Goal: Feedback & Contribution: Contribute content

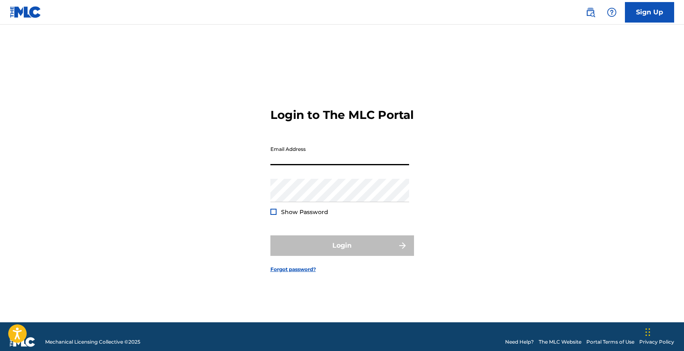
click at [326, 165] on input "Email Address" at bounding box center [340, 153] width 139 height 23
type input "[EMAIL_ADDRESS][DOMAIN_NAME]"
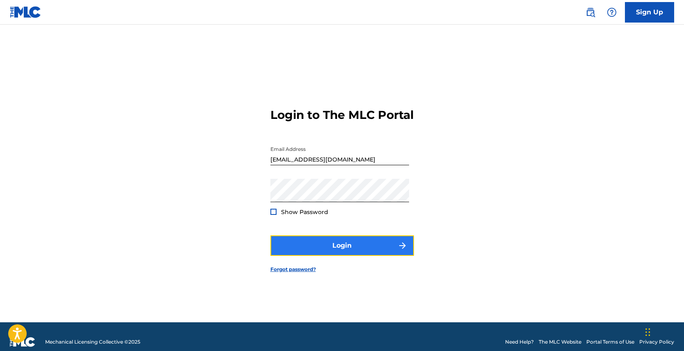
click at [320, 251] on button "Login" at bounding box center [343, 246] width 144 height 21
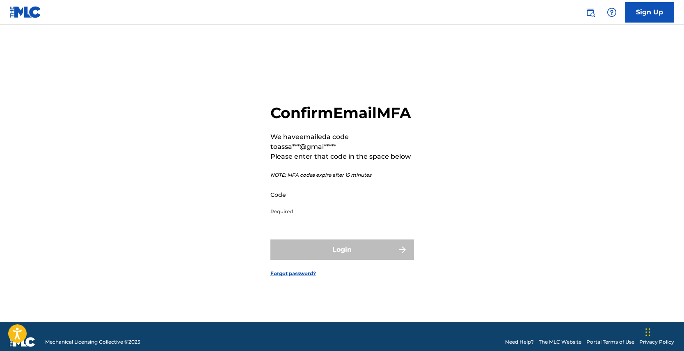
click at [294, 93] on form "Confirm Email MFA We have emailed a code to assa***@gmai***** Please enter that…" at bounding box center [343, 184] width 144 height 278
click at [315, 207] on input "Code" at bounding box center [340, 194] width 139 height 23
paste input "176537"
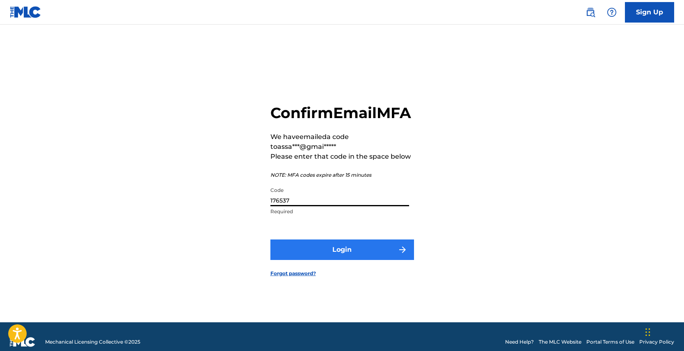
type input "176537"
click at [321, 259] on button "Login" at bounding box center [343, 250] width 144 height 21
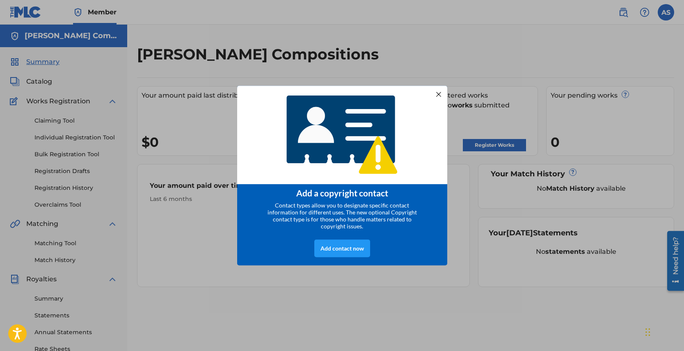
click at [438, 93] on div at bounding box center [438, 94] width 11 height 11
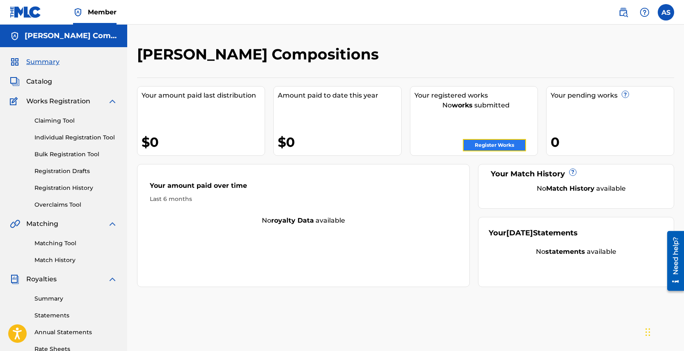
click at [500, 148] on link "Register Works" at bounding box center [494, 145] width 63 height 12
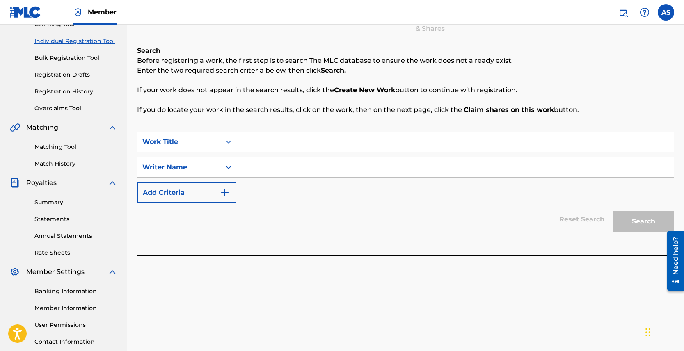
scroll to position [96, 0]
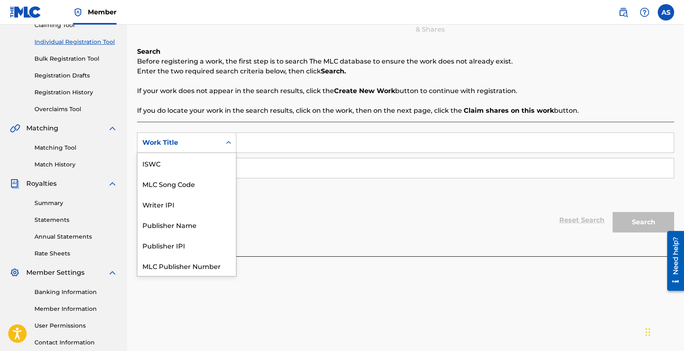
click at [230, 143] on icon "Search Form" at bounding box center [228, 142] width 5 height 3
click at [191, 265] on div "Work Title" at bounding box center [187, 266] width 99 height 21
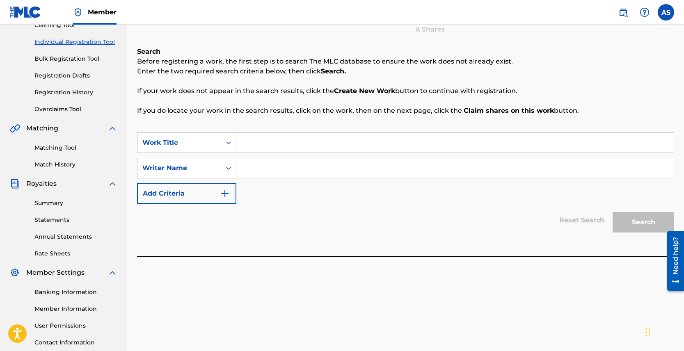
click at [258, 142] on input "Search Form" at bounding box center [456, 143] width 438 height 20
type input "Ornamental"
click at [250, 170] on input "Search Form" at bounding box center [456, 168] width 438 height 20
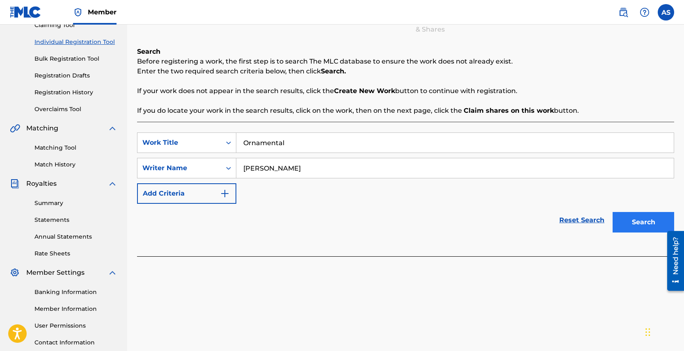
type input "[PERSON_NAME]"
click at [640, 227] on button "Search" at bounding box center [644, 222] width 62 height 21
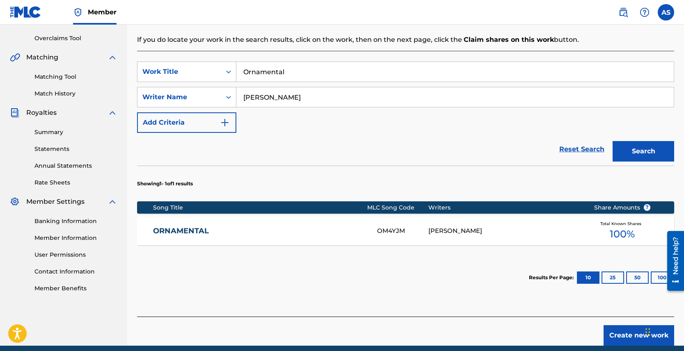
scroll to position [165, 0]
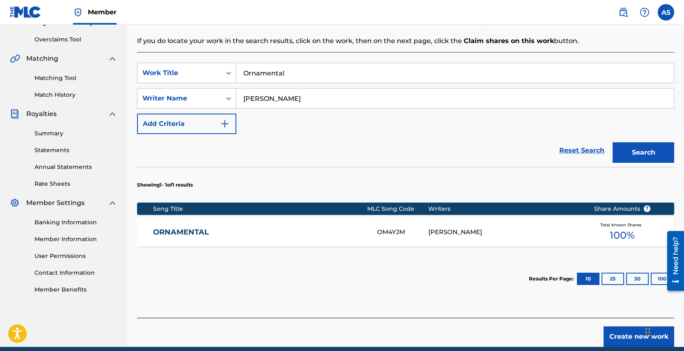
drag, startPoint x: 292, startPoint y: 72, endPoint x: 234, endPoint y: 74, distance: 58.8
click at [234, 74] on div "SearchWithCriteriaed2a5a1b-5581-4bad-9b6d-7f24eca308c9 Work Title Ornamental" at bounding box center [405, 73] width 537 height 21
type input "Parisian Sun"
click at [646, 154] on button "Search" at bounding box center [644, 152] width 62 height 21
click at [192, 229] on link "PARISIAN SUN" at bounding box center [259, 232] width 213 height 9
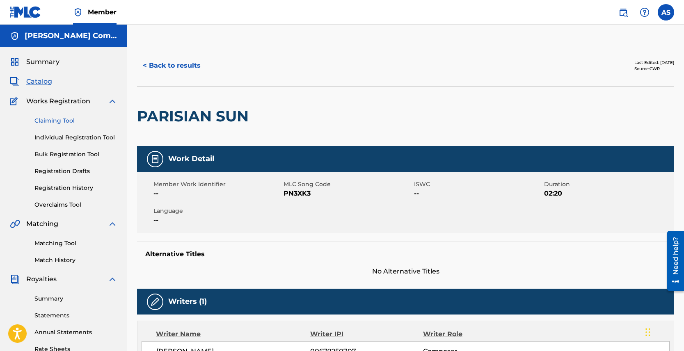
click at [52, 120] on link "Claiming Tool" at bounding box center [75, 121] width 83 height 9
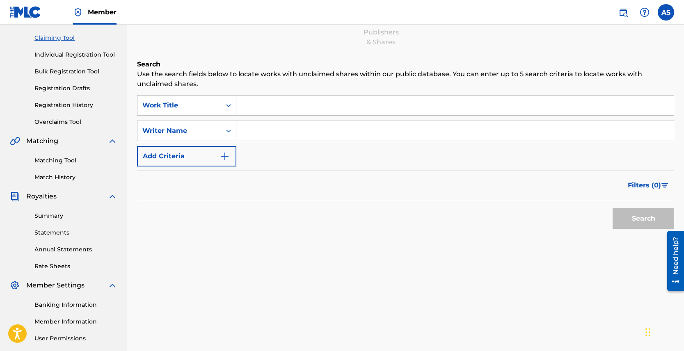
scroll to position [59, 0]
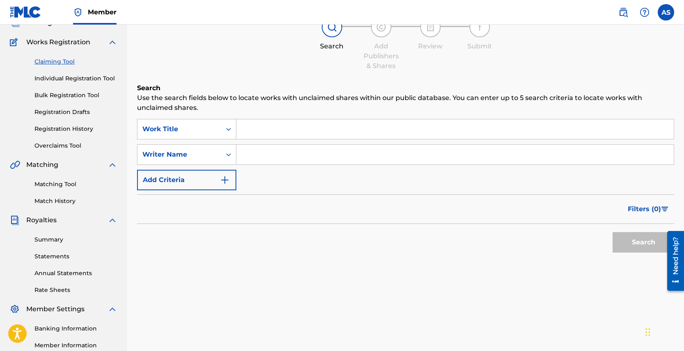
click at [269, 132] on input "Search Form" at bounding box center [456, 129] width 438 height 20
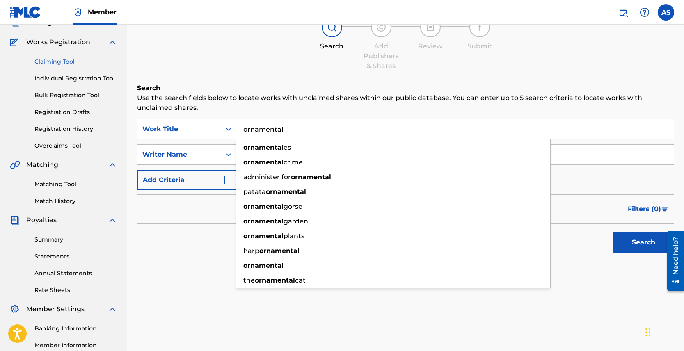
type input "ornamental"
click at [220, 210] on div "Filters ( 0 )" at bounding box center [405, 210] width 537 height 30
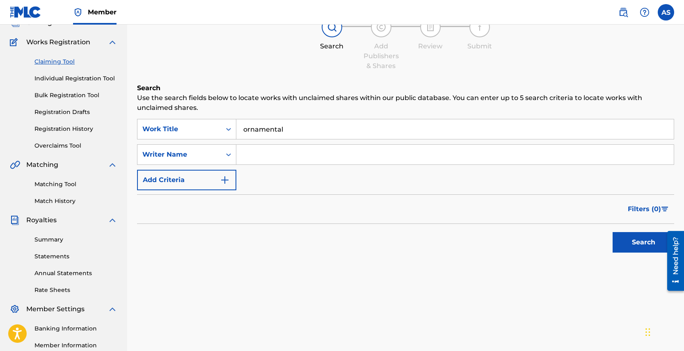
click at [271, 158] on input "Search Form" at bounding box center [456, 155] width 438 height 20
type input "[PERSON_NAME]"
click at [613, 232] on button "Search" at bounding box center [644, 242] width 62 height 21
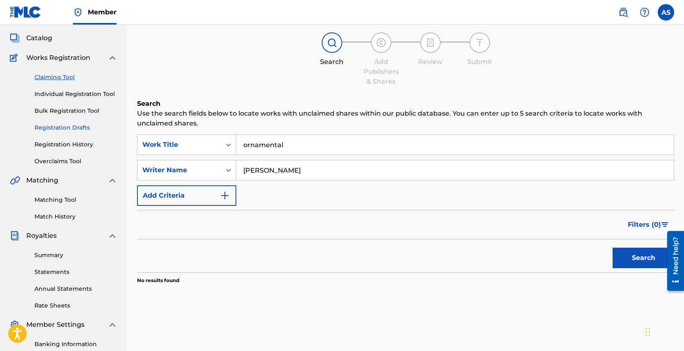
scroll to position [38, 0]
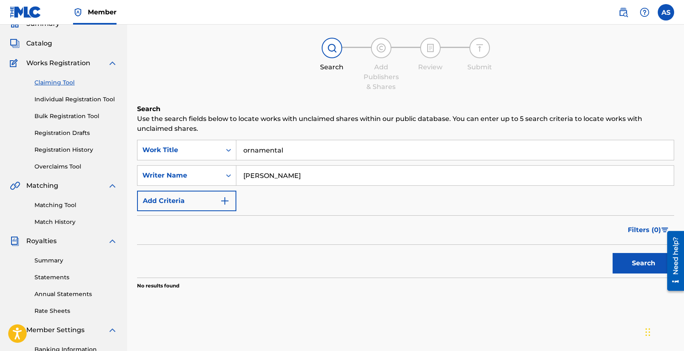
click at [85, 61] on span "Works Registration" at bounding box center [58, 63] width 64 height 10
click at [262, 148] on input "ornamental" at bounding box center [456, 150] width 438 height 20
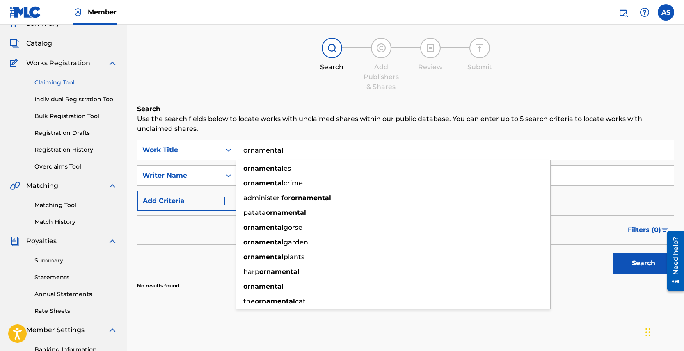
drag, startPoint x: 246, startPoint y: 148, endPoint x: 235, endPoint y: 149, distance: 10.7
click at [235, 149] on div "SearchWithCriteria3ad1a7c9-f410-426f-99bf-449f4228cd17 Work Title ornamental or…" at bounding box center [405, 150] width 537 height 21
type input "Ornamental"
click at [303, 125] on p "Use the search fields below to locate works with unclaimed shares within our pu…" at bounding box center [405, 124] width 537 height 20
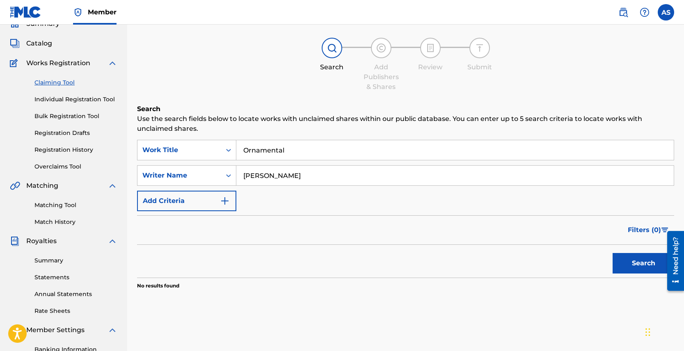
click at [257, 177] on input "[PERSON_NAME]" at bounding box center [456, 176] width 438 height 20
type input "[PERSON_NAME]"
click at [613, 253] on button "Search" at bounding box center [644, 263] width 62 height 21
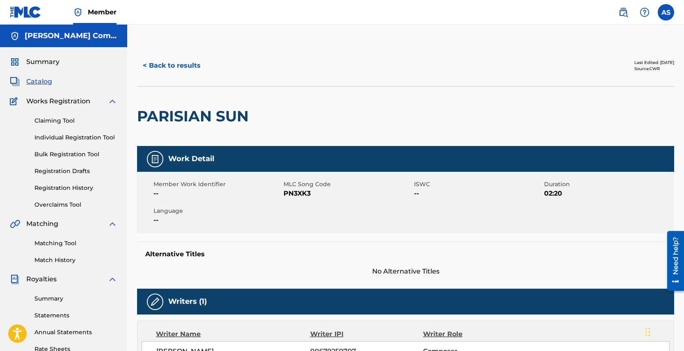
click at [40, 85] on span "Catalog" at bounding box center [39, 82] width 26 height 10
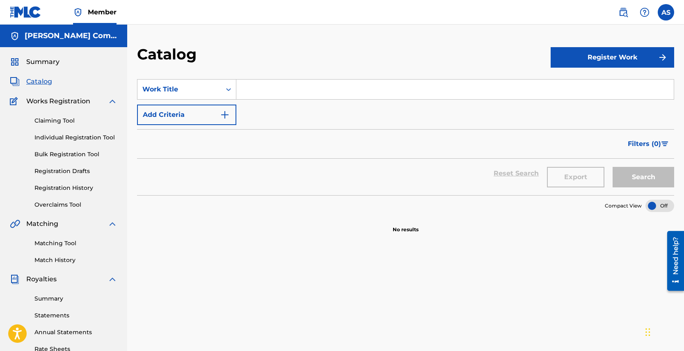
click at [270, 93] on input "Search Form" at bounding box center [456, 90] width 438 height 20
type input "Ornamental"
click at [613, 167] on button "Search" at bounding box center [644, 177] width 62 height 21
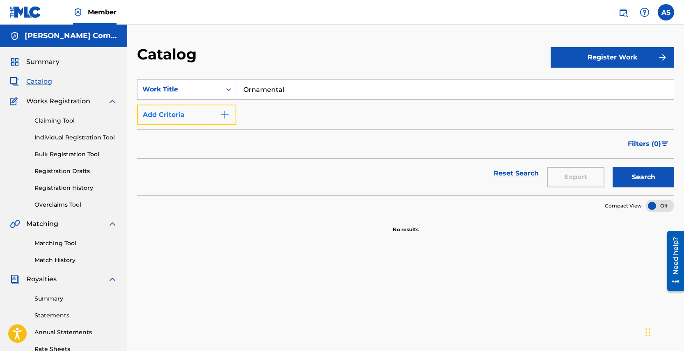
click at [220, 114] on img "Search Form" at bounding box center [225, 115] width 10 height 10
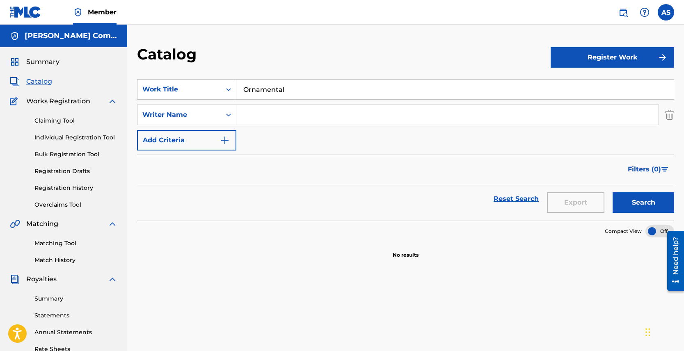
click at [257, 112] on input "Search Form" at bounding box center [448, 115] width 423 height 20
type input "[PERSON_NAME]"
click at [613, 193] on button "Search" at bounding box center [644, 203] width 62 height 21
click at [37, 78] on span "Catalog" at bounding box center [39, 82] width 26 height 10
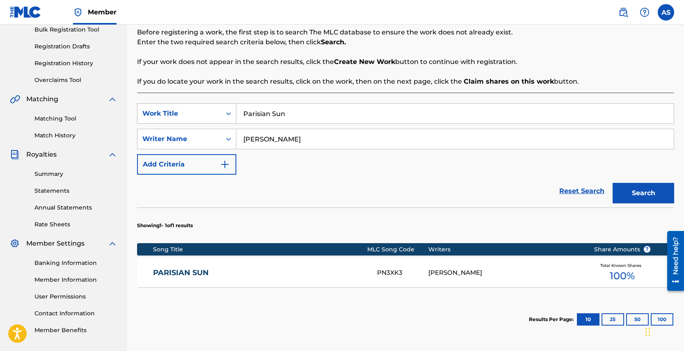
scroll to position [124, 0]
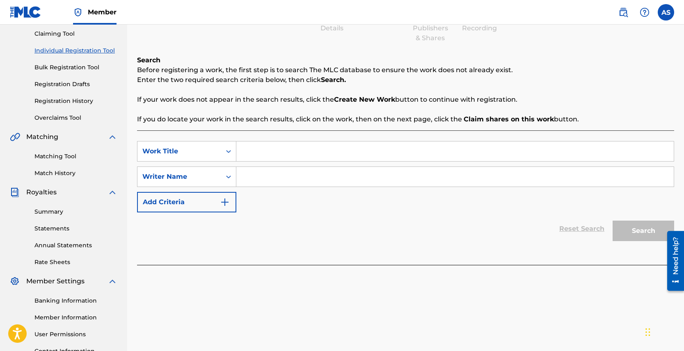
scroll to position [90, 0]
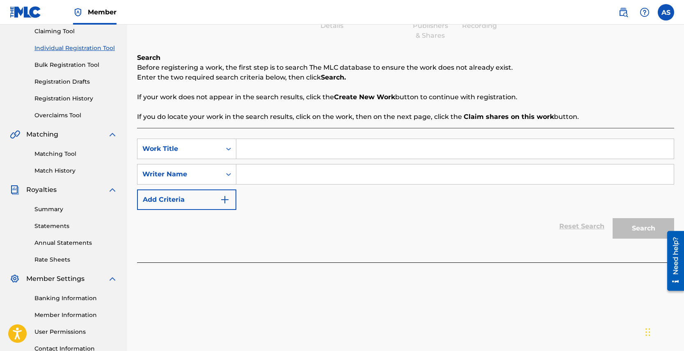
click at [261, 151] on input "Search Form" at bounding box center [456, 149] width 438 height 20
type input "Ornamental"
click at [256, 184] on input "Search Form" at bounding box center [456, 175] width 438 height 20
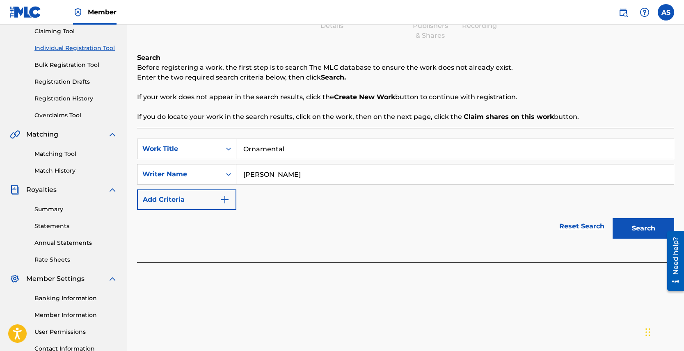
type input "[PERSON_NAME]"
click at [613, 218] on button "Search" at bounding box center [644, 228] width 62 height 21
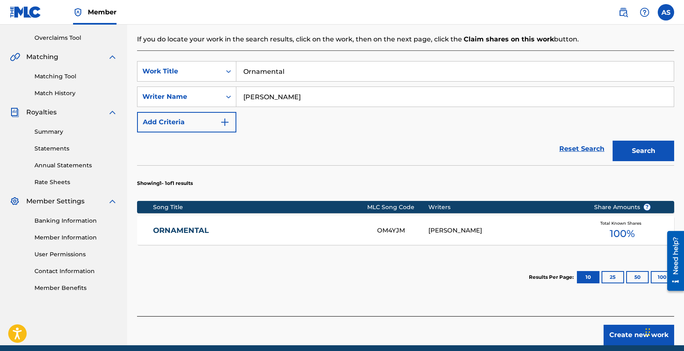
scroll to position [169, 0]
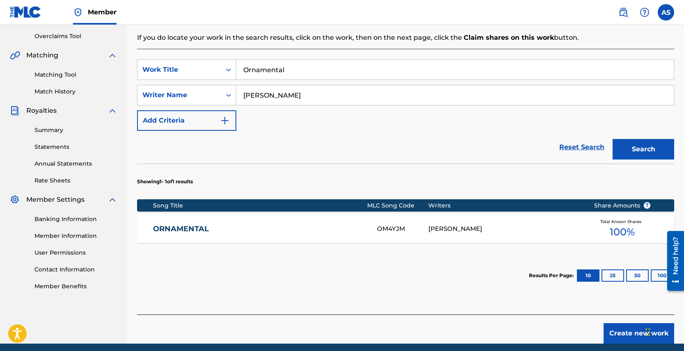
click at [191, 229] on link "ORNAMENTAL" at bounding box center [259, 229] width 213 height 9
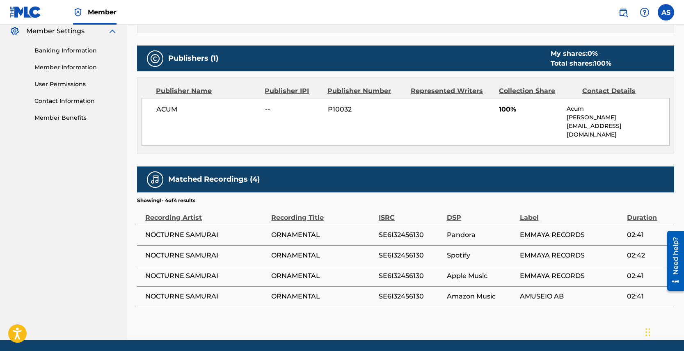
scroll to position [349, 0]
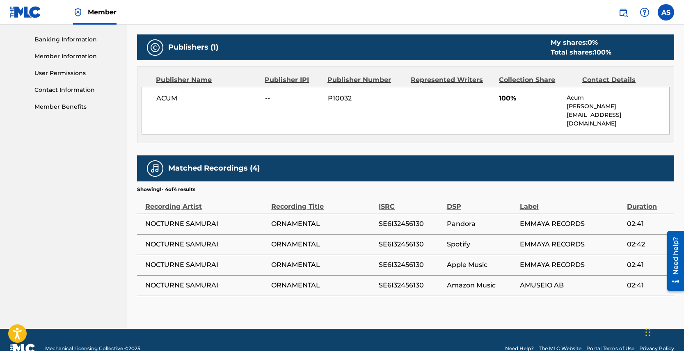
click at [622, 289] on div "< Back to results Last Edited: [DATE] Source: CWR ORNAMENTAL Work Detail Member…" at bounding box center [405, 13] width 537 height 633
click at [615, 297] on div "< Back to results Last Edited: [DATE] Source: CWR ORNAMENTAL Work Detail Member…" at bounding box center [405, 13] width 537 height 633
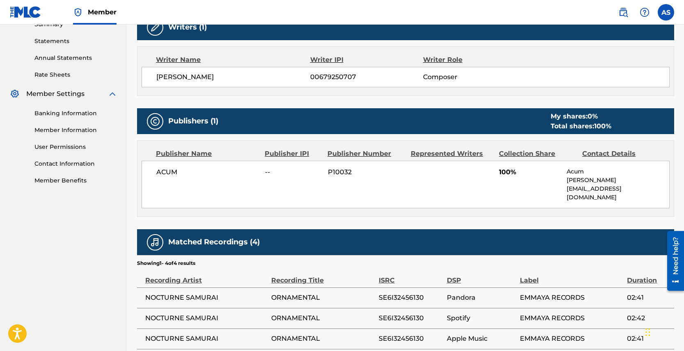
scroll to position [0, 0]
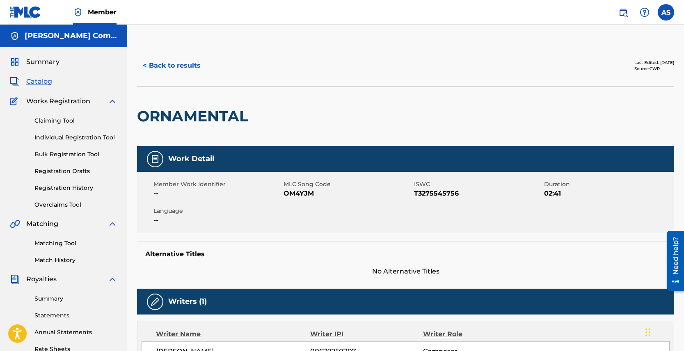
click at [190, 159] on h5 "Work Detail" at bounding box center [191, 158] width 46 height 9
click at [154, 161] on img at bounding box center [155, 159] width 10 height 10
click at [155, 303] on img at bounding box center [155, 302] width 10 height 10
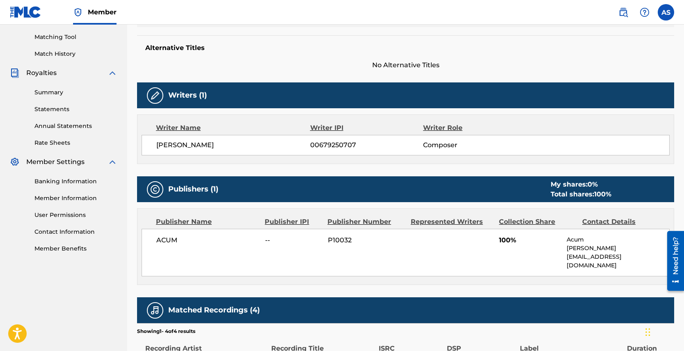
scroll to position [211, 0]
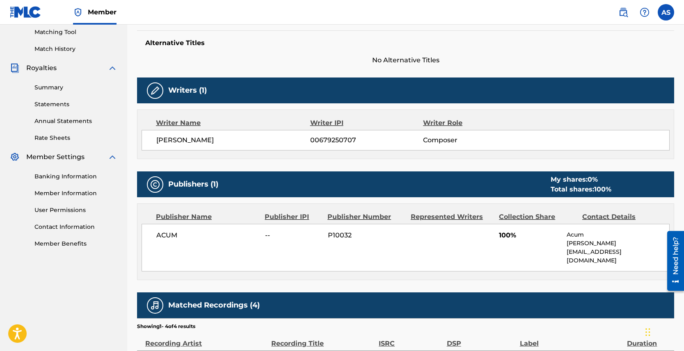
click at [152, 181] on img at bounding box center [155, 185] width 10 height 10
click at [155, 301] on img at bounding box center [155, 306] width 10 height 10
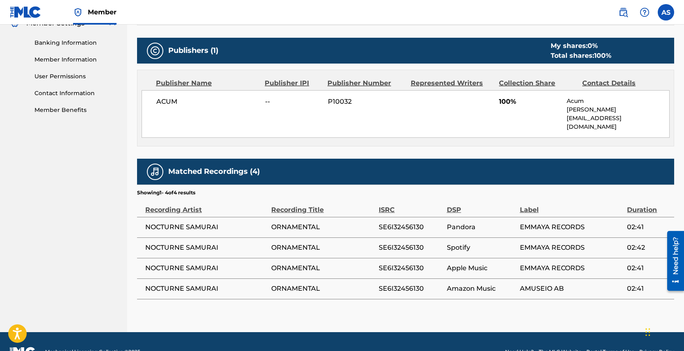
scroll to position [349, 0]
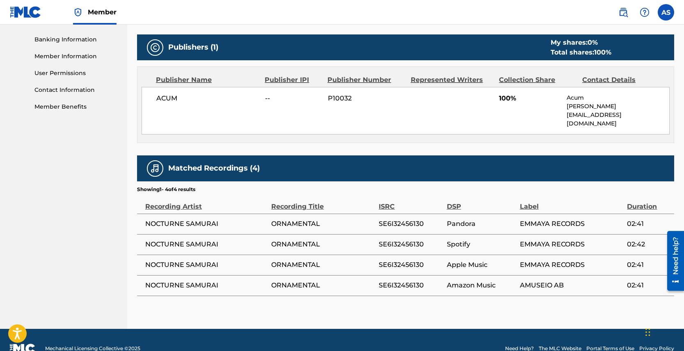
click at [176, 257] on td "NOCTURNE SAMURAI" at bounding box center [204, 265] width 134 height 21
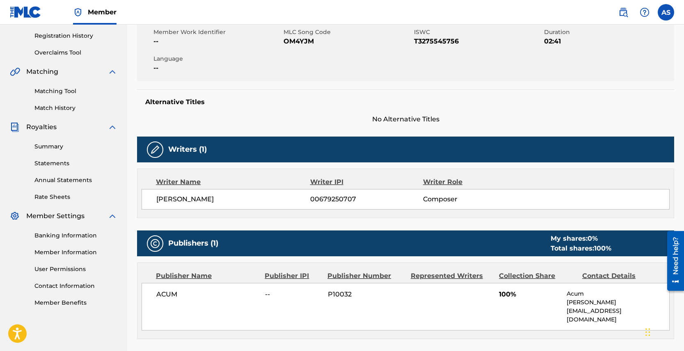
scroll to position [0, 0]
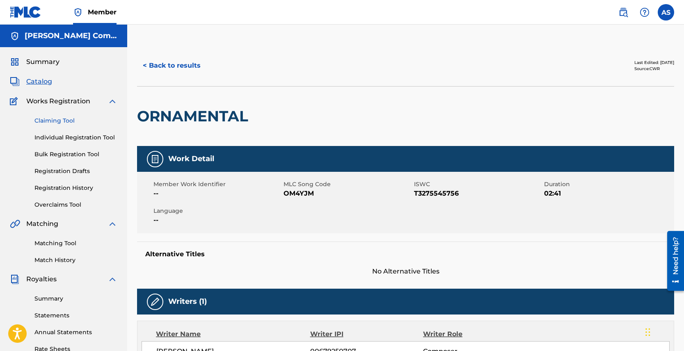
click at [69, 117] on link "Claiming Tool" at bounding box center [75, 121] width 83 height 9
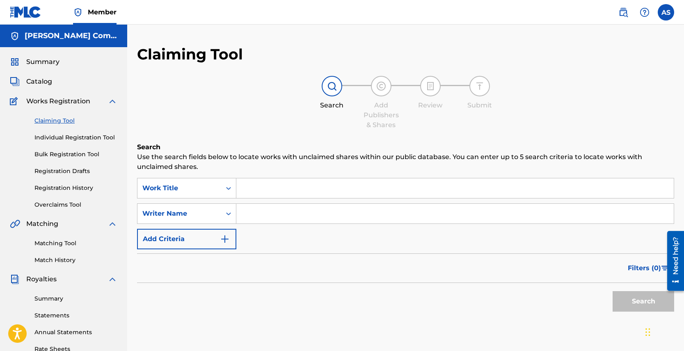
click at [256, 192] on input "Search Form" at bounding box center [456, 189] width 438 height 20
type input "Ornamnetal"
click at [268, 214] on input "Search Form" at bounding box center [456, 214] width 438 height 20
type input "[PERSON_NAME]"
click at [613, 292] on button "Search" at bounding box center [644, 302] width 62 height 21
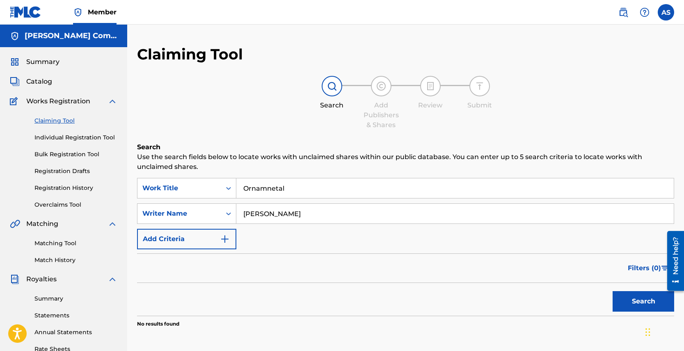
click at [71, 100] on span "Works Registration" at bounding box center [58, 101] width 64 height 10
click at [45, 81] on span "Catalog" at bounding box center [39, 82] width 26 height 10
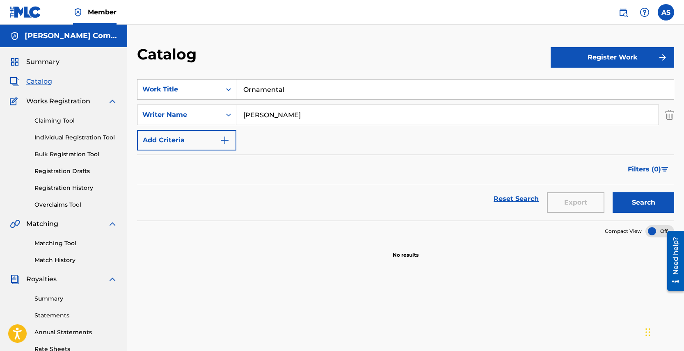
click at [652, 234] on div at bounding box center [660, 231] width 29 height 12
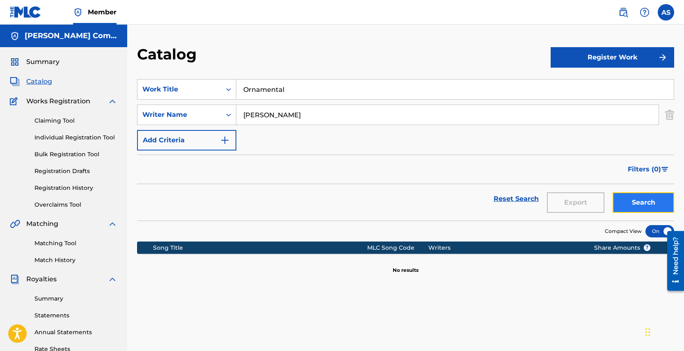
click at [640, 204] on button "Search" at bounding box center [644, 203] width 62 height 21
click at [62, 103] on span "Works Registration" at bounding box center [58, 101] width 64 height 10
click at [49, 78] on span "Catalog" at bounding box center [39, 82] width 26 height 10
click at [49, 61] on span "Summary" at bounding box center [42, 62] width 33 height 10
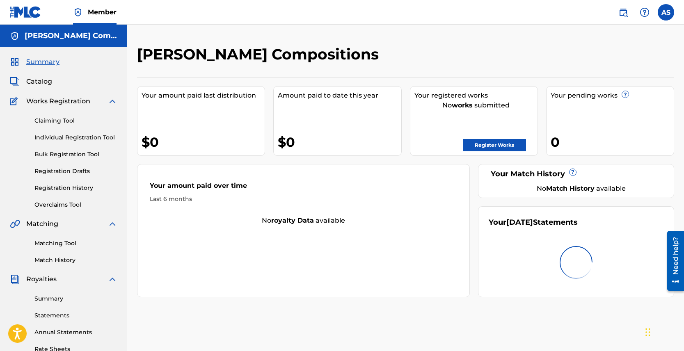
click at [69, 38] on h5 "[PERSON_NAME] Compositions" at bounding box center [71, 35] width 93 height 9
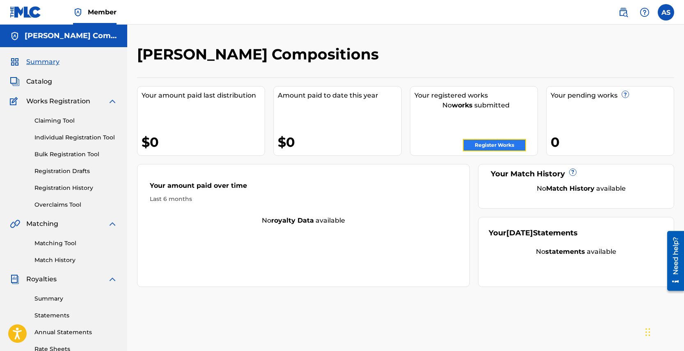
click at [500, 144] on link "Register Works" at bounding box center [494, 145] width 63 height 12
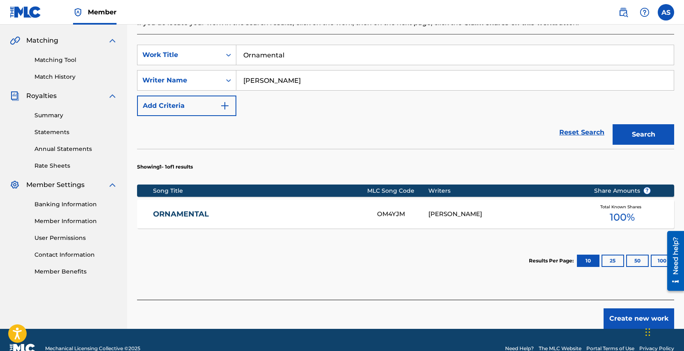
scroll to position [184, 0]
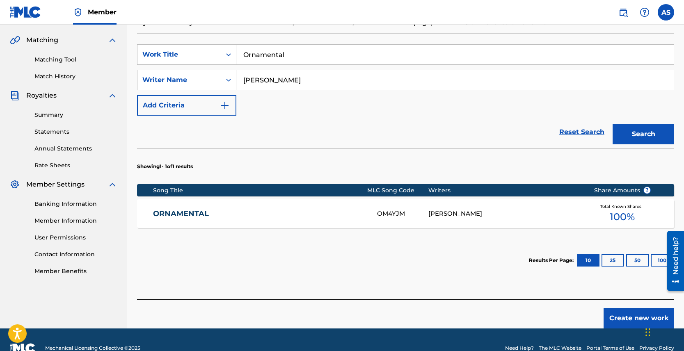
click at [191, 209] on div "ORNAMENTAL OM4YJM [PERSON_NAME] Total Known Shares 100 %" at bounding box center [405, 214] width 537 height 29
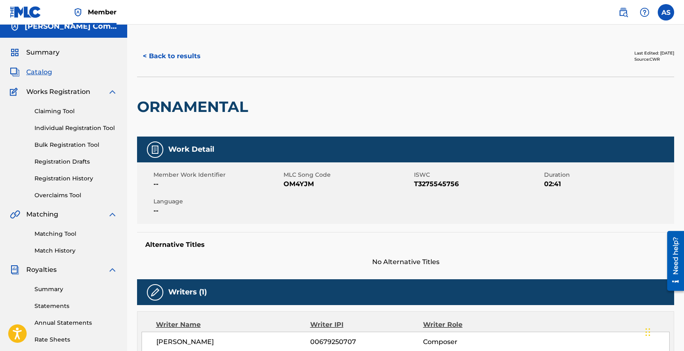
scroll to position [8, 0]
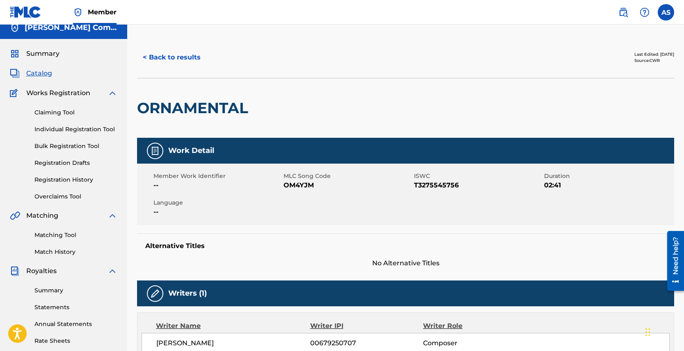
click at [199, 120] on div "ORNAMENTAL" at bounding box center [194, 108] width 115 height 60
click at [58, 90] on span "Works Registration" at bounding box center [58, 93] width 64 height 10
click at [110, 94] on img at bounding box center [113, 93] width 10 height 10
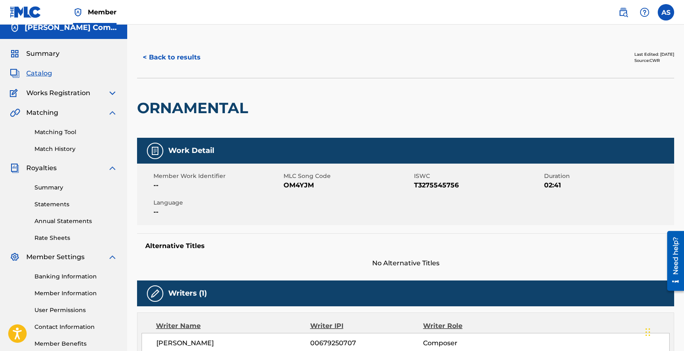
click at [16, 93] on img at bounding box center [15, 93] width 11 height 10
click at [113, 93] on img at bounding box center [113, 93] width 10 height 10
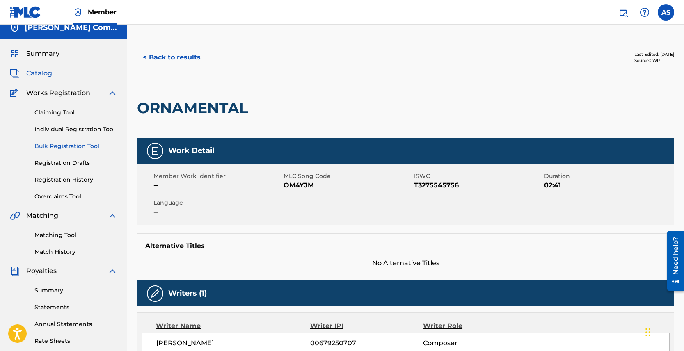
click at [89, 147] on link "Bulk Registration Tool" at bounding box center [75, 146] width 83 height 9
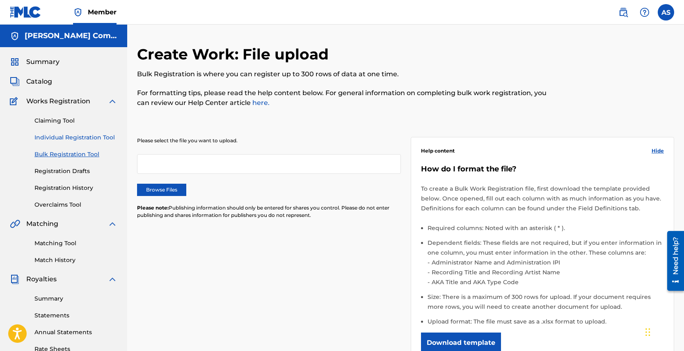
click at [76, 135] on link "Individual Registration Tool" at bounding box center [75, 137] width 83 height 9
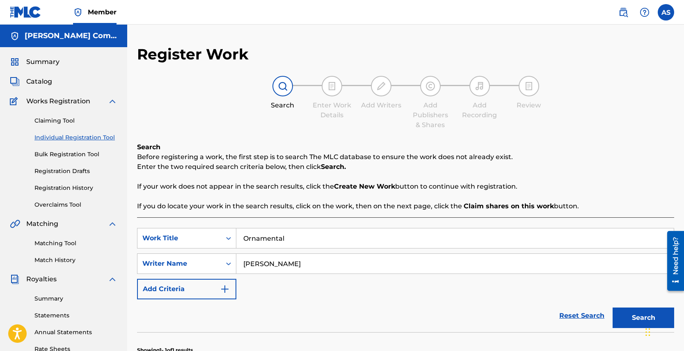
click at [76, 135] on link "Individual Registration Tool" at bounding box center [75, 137] width 83 height 9
click at [636, 322] on button "Search" at bounding box center [644, 318] width 62 height 21
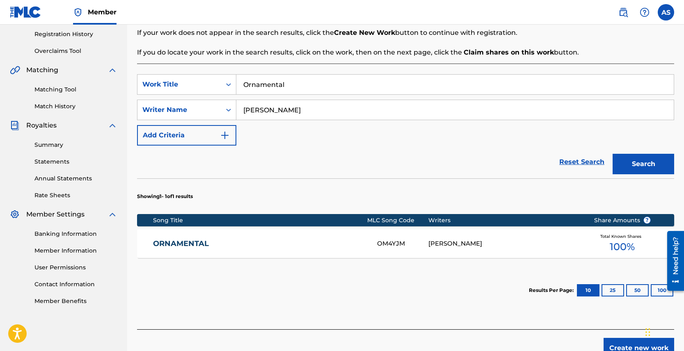
scroll to position [179, 0]
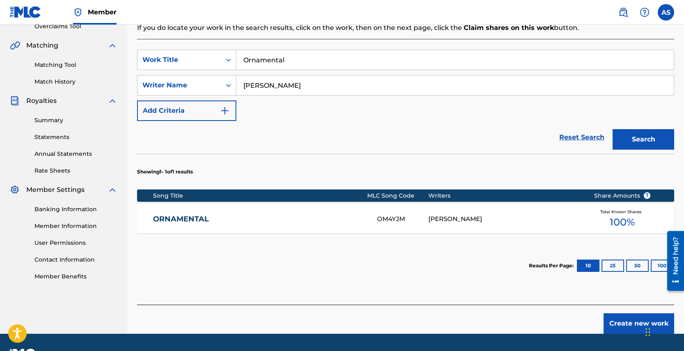
click at [191, 217] on link "ORNAMENTAL" at bounding box center [259, 219] width 213 height 9
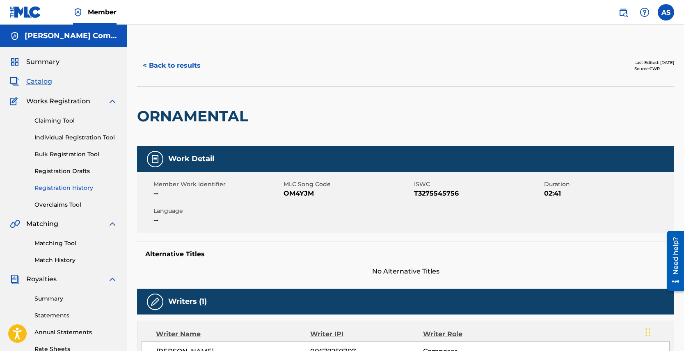
click at [62, 186] on link "Registration History" at bounding box center [75, 188] width 83 height 9
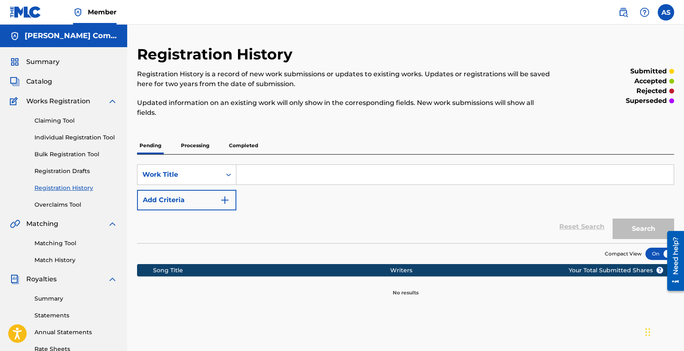
click at [266, 175] on input "Search Form" at bounding box center [456, 175] width 438 height 20
type input "Ornamental"
click at [613, 219] on button "Search" at bounding box center [644, 229] width 62 height 21
click at [193, 147] on p "Processing" at bounding box center [195, 145] width 33 height 17
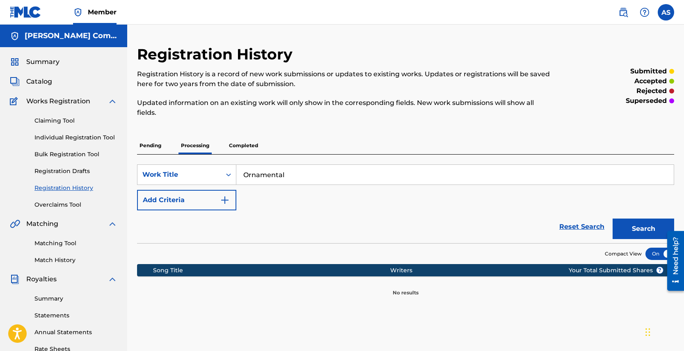
click at [152, 147] on p "Pending" at bounding box center [150, 145] width 27 height 17
click at [68, 137] on link "Individual Registration Tool" at bounding box center [75, 137] width 83 height 9
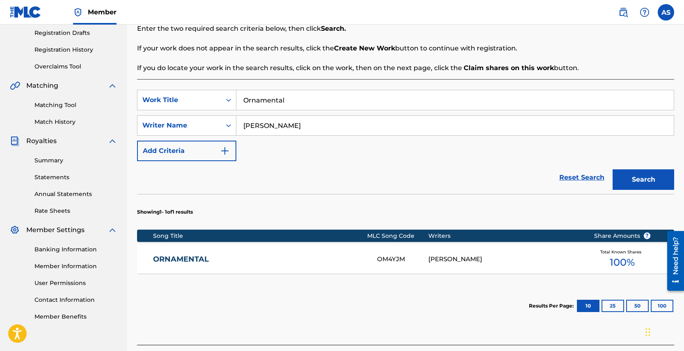
scroll to position [139, 0]
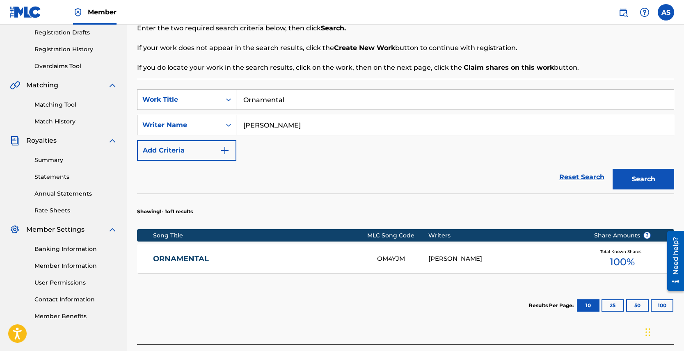
click at [176, 257] on link "ORNAMENTAL" at bounding box center [259, 259] width 213 height 9
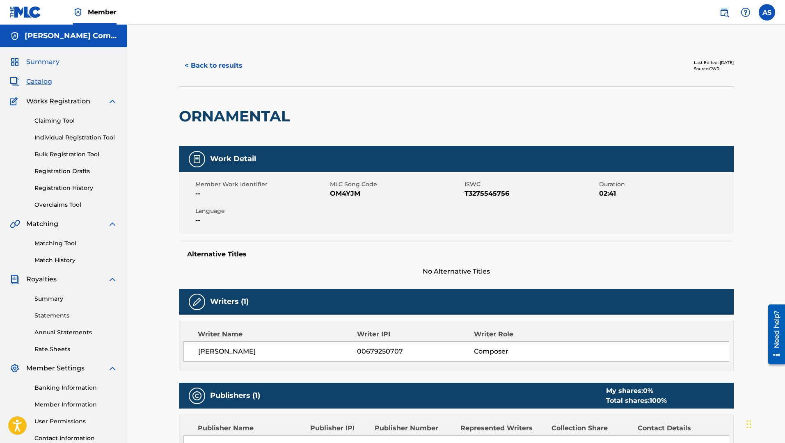
click at [38, 63] on span "Summary" at bounding box center [42, 62] width 33 height 10
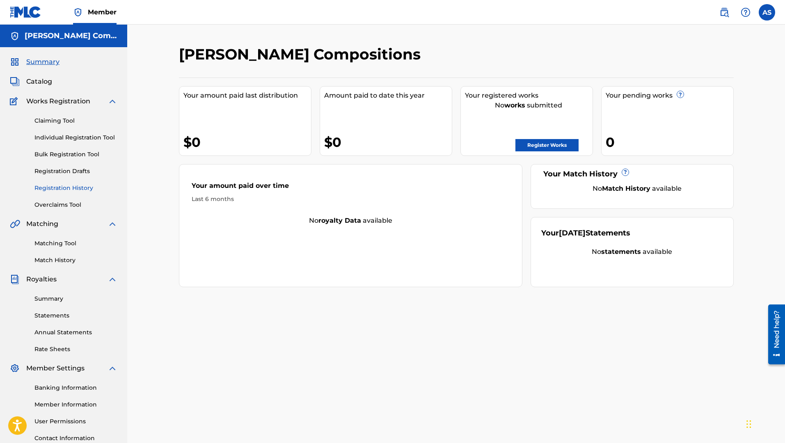
click at [53, 186] on link "Registration History" at bounding box center [75, 188] width 83 height 9
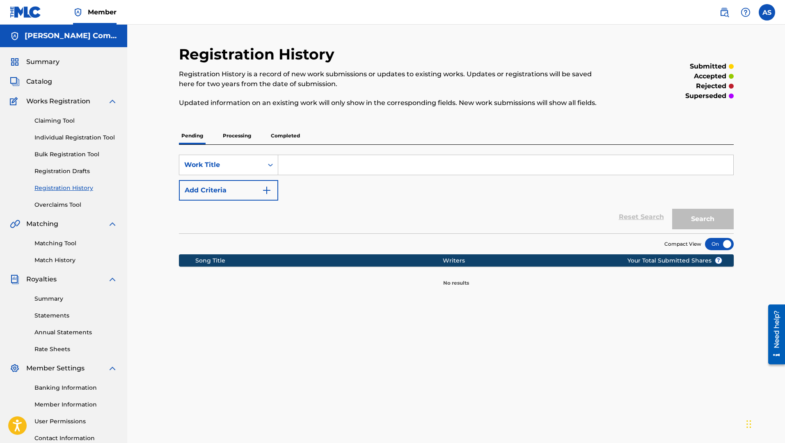
click at [299, 164] on input "Search Form" at bounding box center [505, 165] width 455 height 20
type input "Ornamental"
click at [673, 209] on button "Search" at bounding box center [704, 219] width 62 height 21
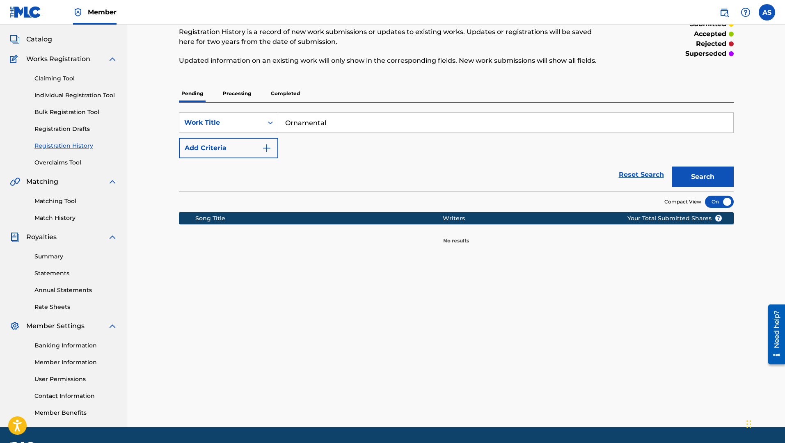
scroll to position [50, 0]
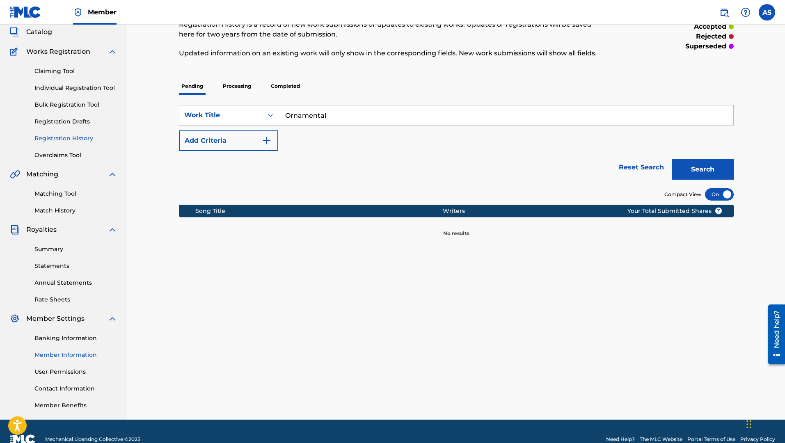
click at [70, 351] on link "Member Information" at bounding box center [75, 355] width 83 height 9
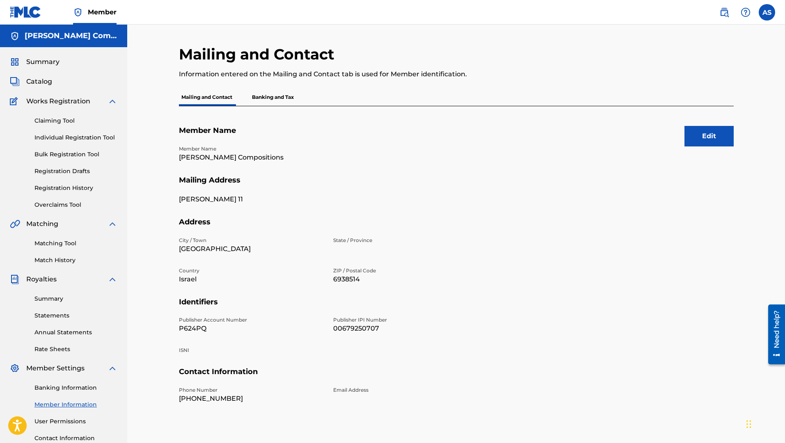
click at [269, 98] on p "Banking and Tax" at bounding box center [273, 97] width 47 height 17
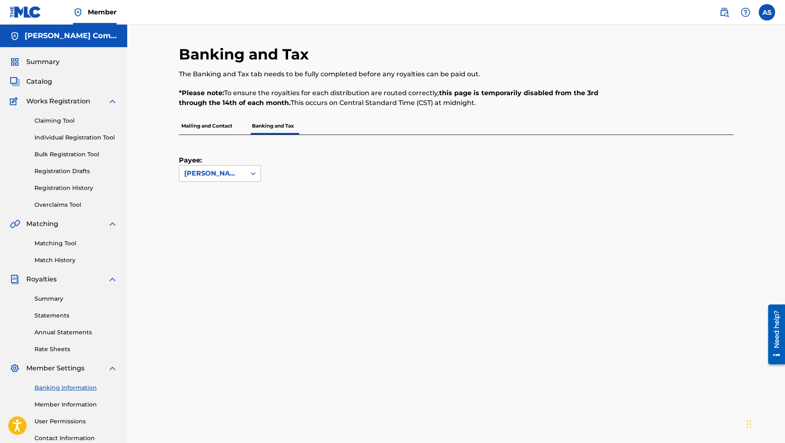
click at [256, 171] on icon at bounding box center [253, 174] width 8 height 8
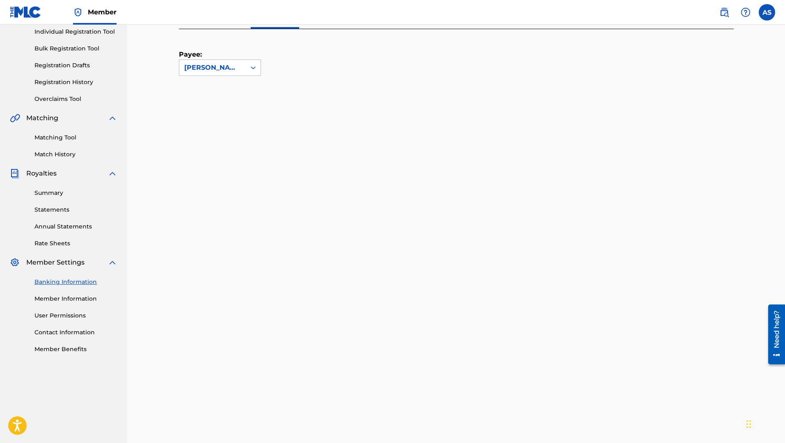
scroll to position [255, 0]
